Goal: Information Seeking & Learning: Learn about a topic

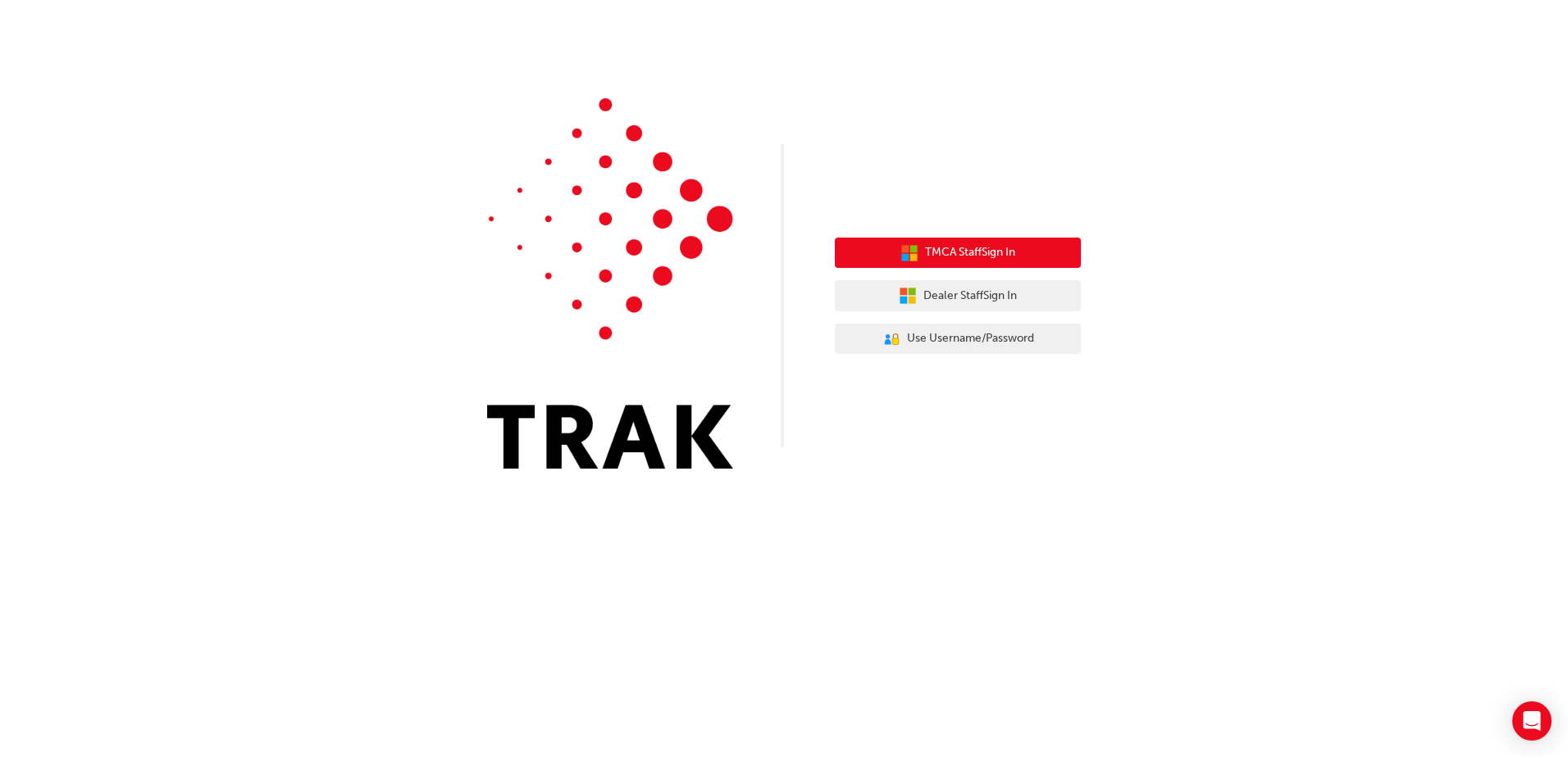
click at [936, 246] on span "TMCA Staff Sign In" at bounding box center [970, 252] width 91 height 19
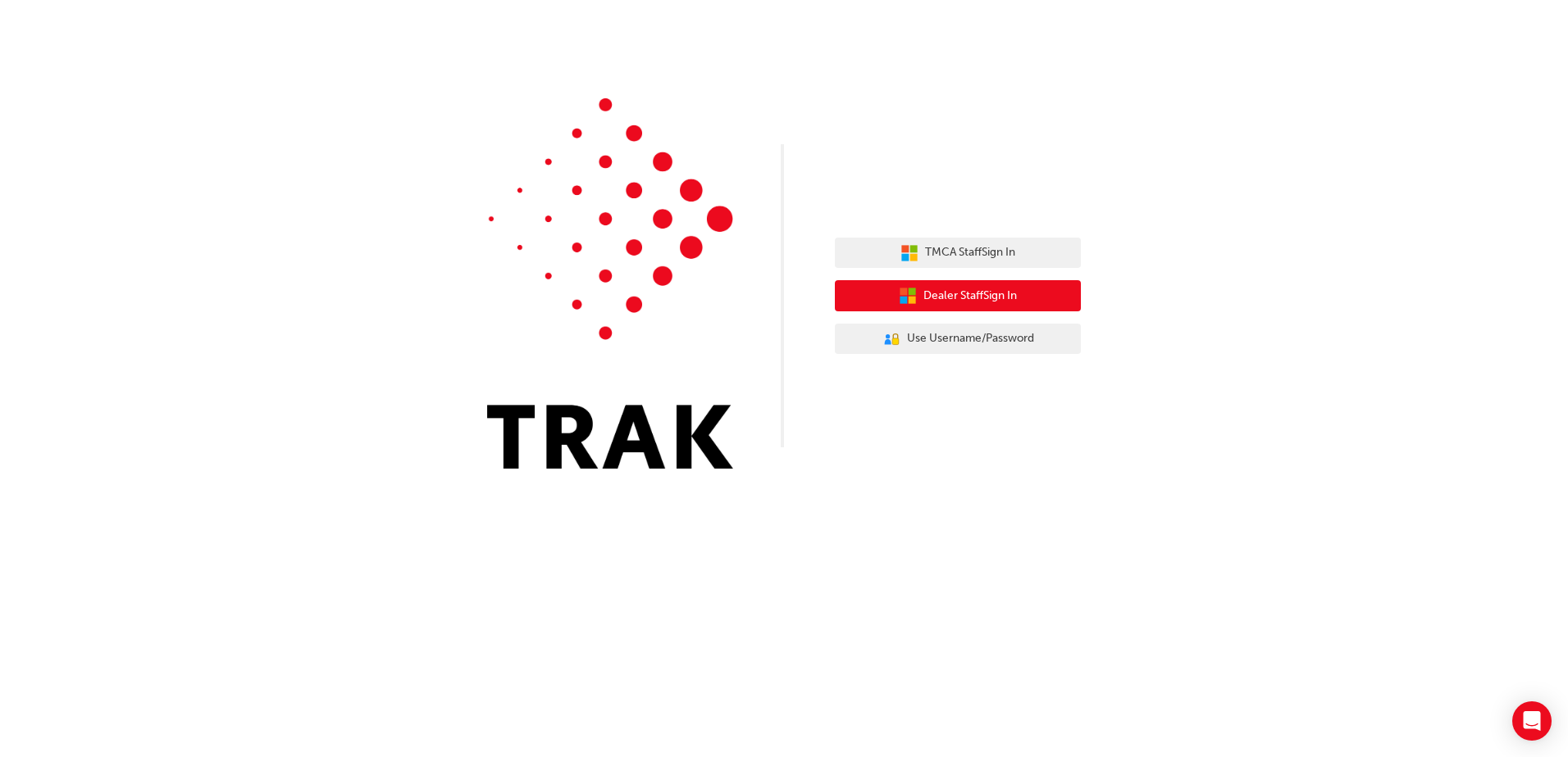
click at [955, 296] on span "Dealer Staff Sign In" at bounding box center [970, 295] width 94 height 19
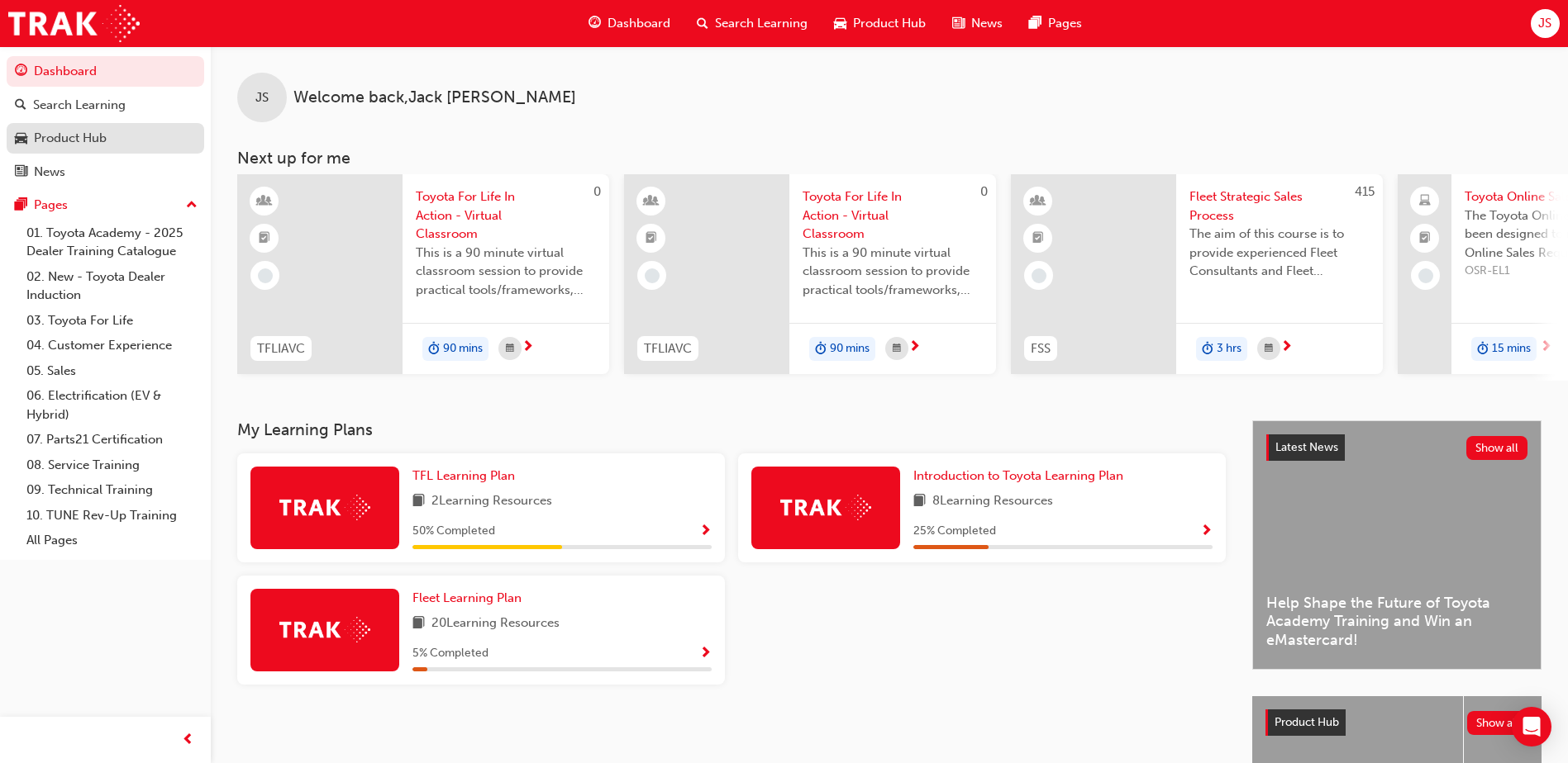
click at [105, 136] on div "Product Hub" at bounding box center [70, 137] width 73 height 19
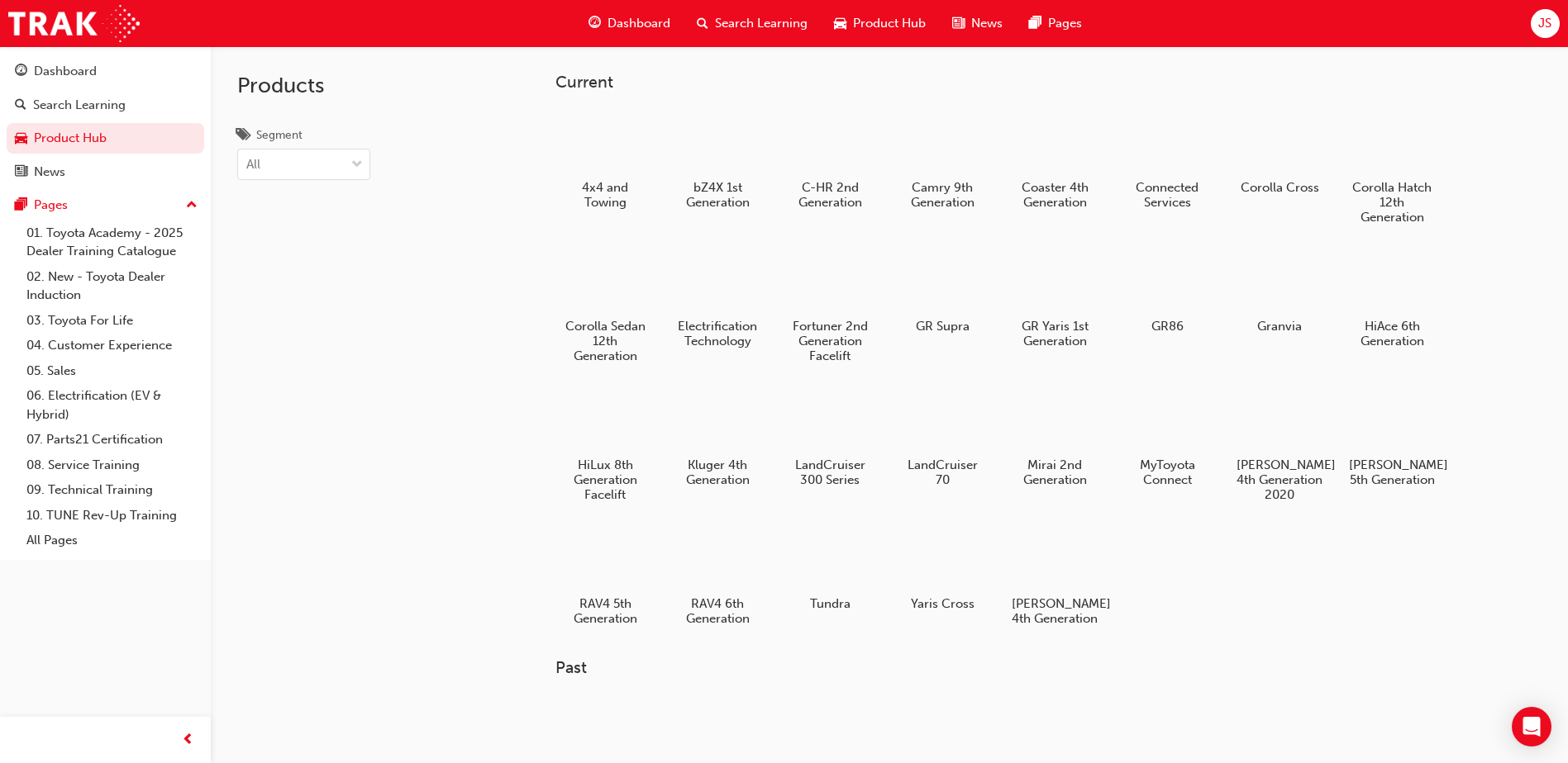
click at [789, 21] on span "Search Learning" at bounding box center [761, 23] width 92 height 19
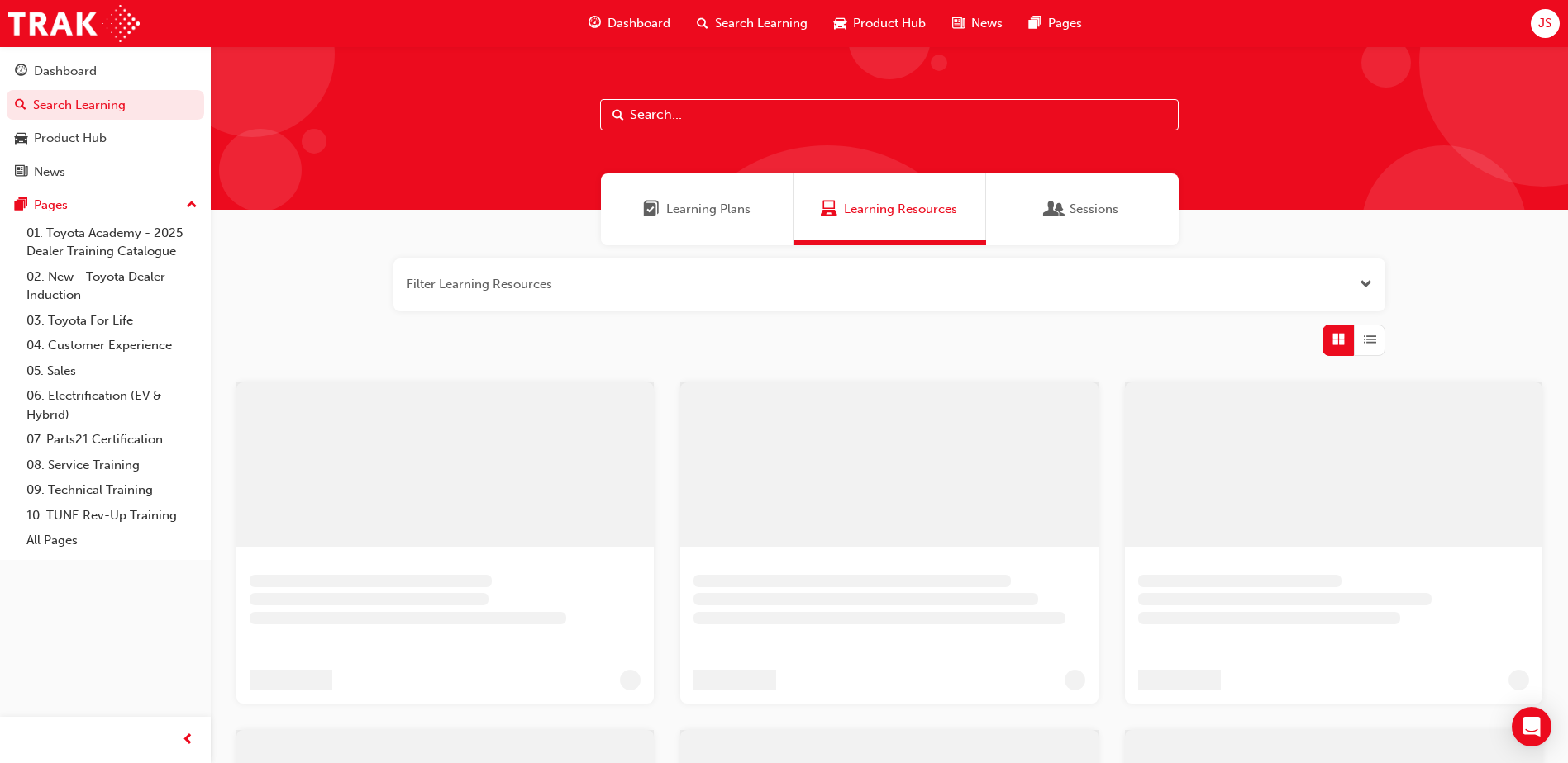
click at [701, 117] on input "text" at bounding box center [889, 115] width 579 height 31
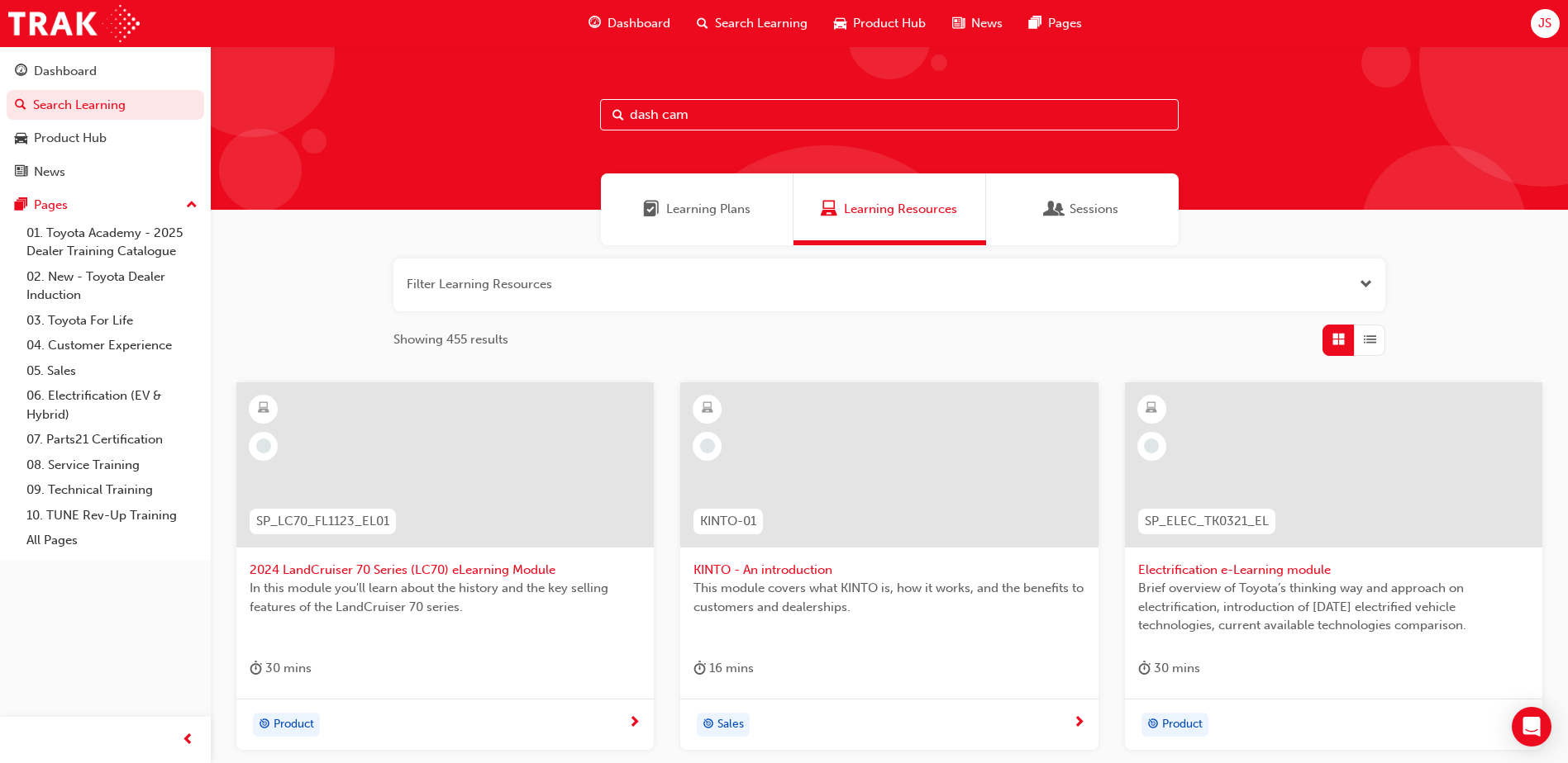
type input "dash cam"
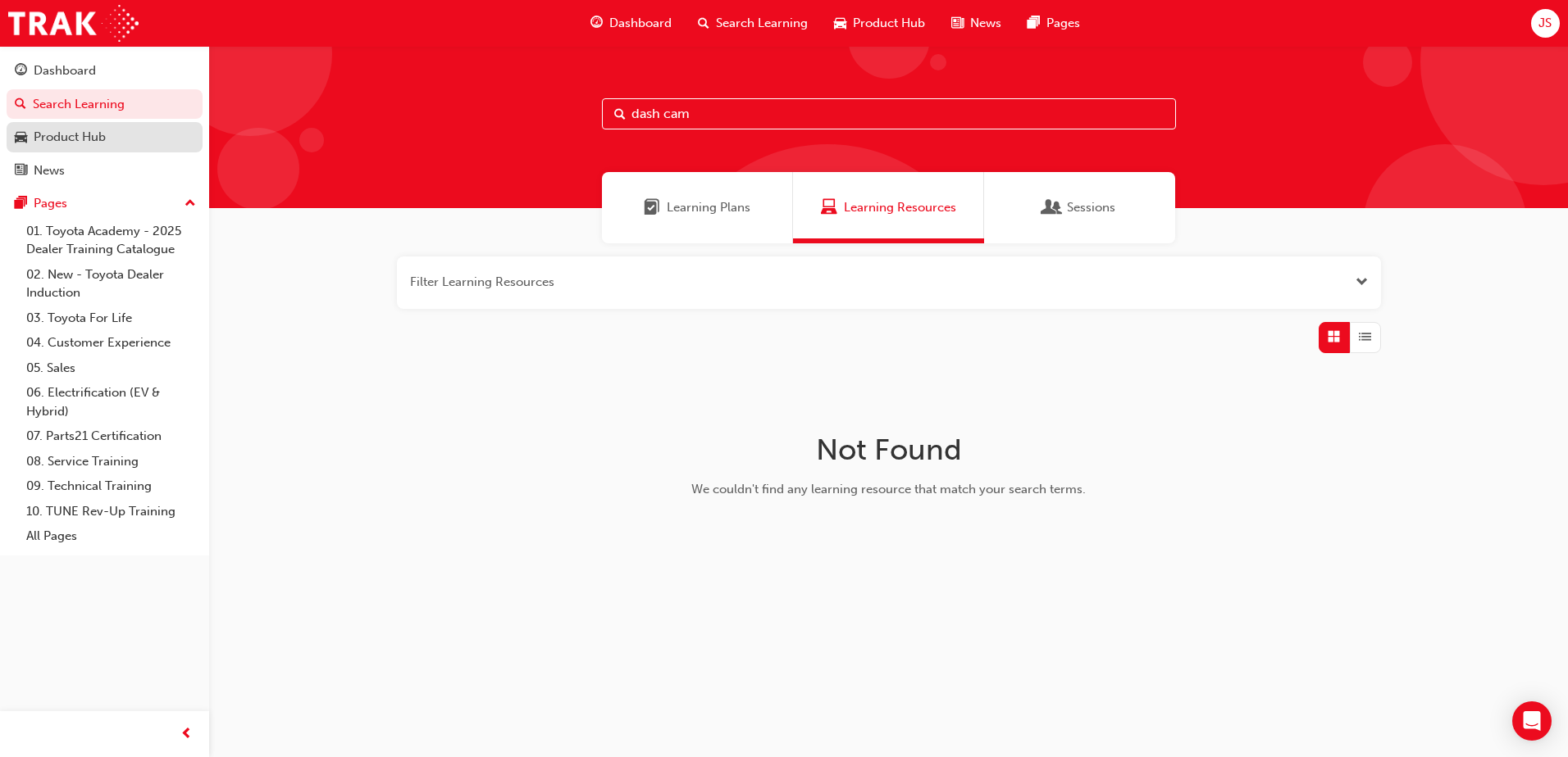
click at [60, 142] on div "Product Hub" at bounding box center [69, 136] width 72 height 19
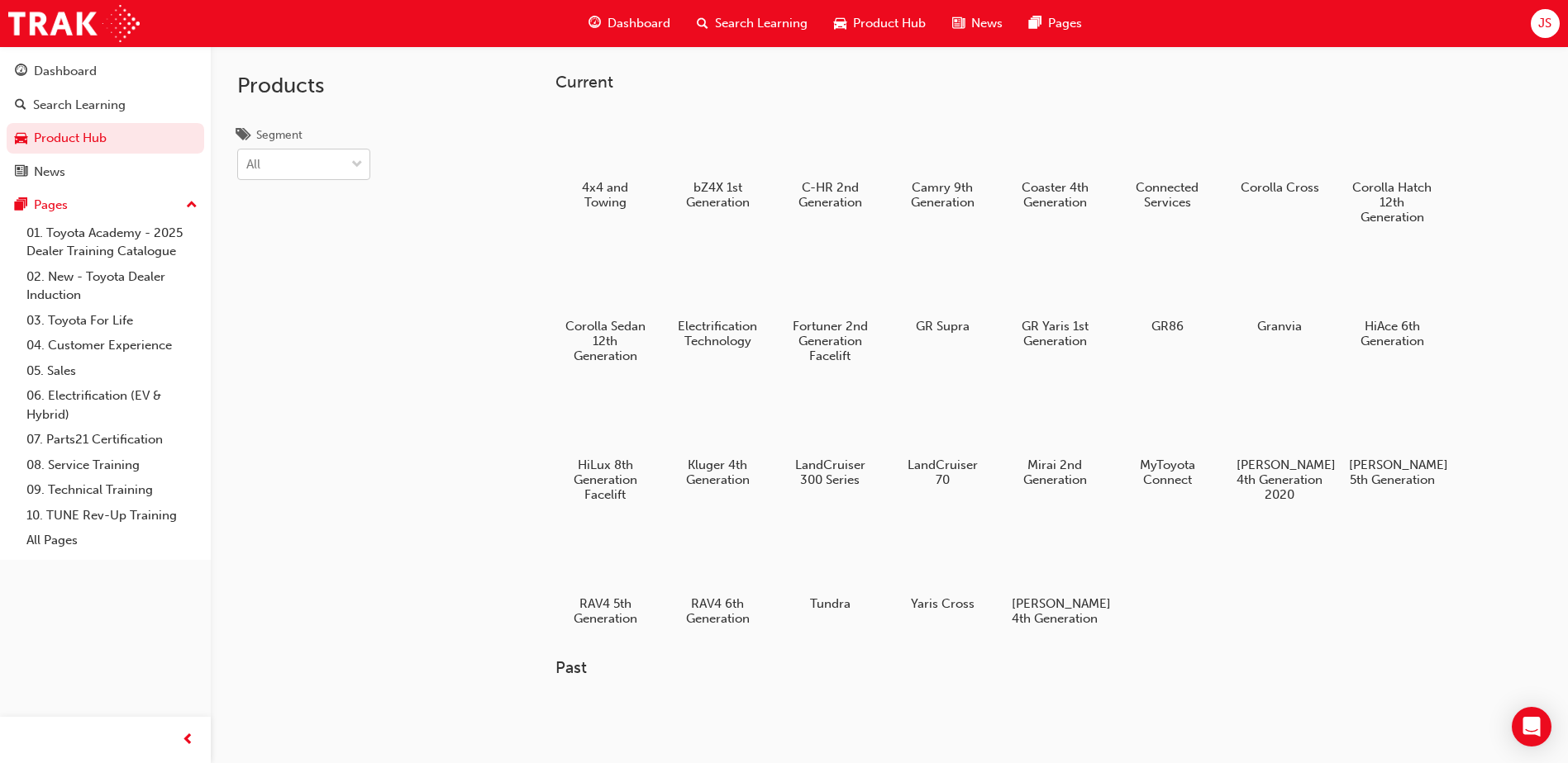
click at [337, 150] on div "All" at bounding box center [291, 164] width 107 height 28
click at [248, 157] on input "Segment All" at bounding box center [248, 164] width 2 height 14
click at [514, 131] on div "Current 4x4 and Towing bZ4X 1st Generation C-HR 2nd Generation Camry 9th Genera…" at bounding box center [889, 427] width 1357 height 763
click at [880, 19] on span "Product Hub" at bounding box center [889, 23] width 73 height 19
click at [998, 21] on span "News" at bounding box center [987, 23] width 31 height 19
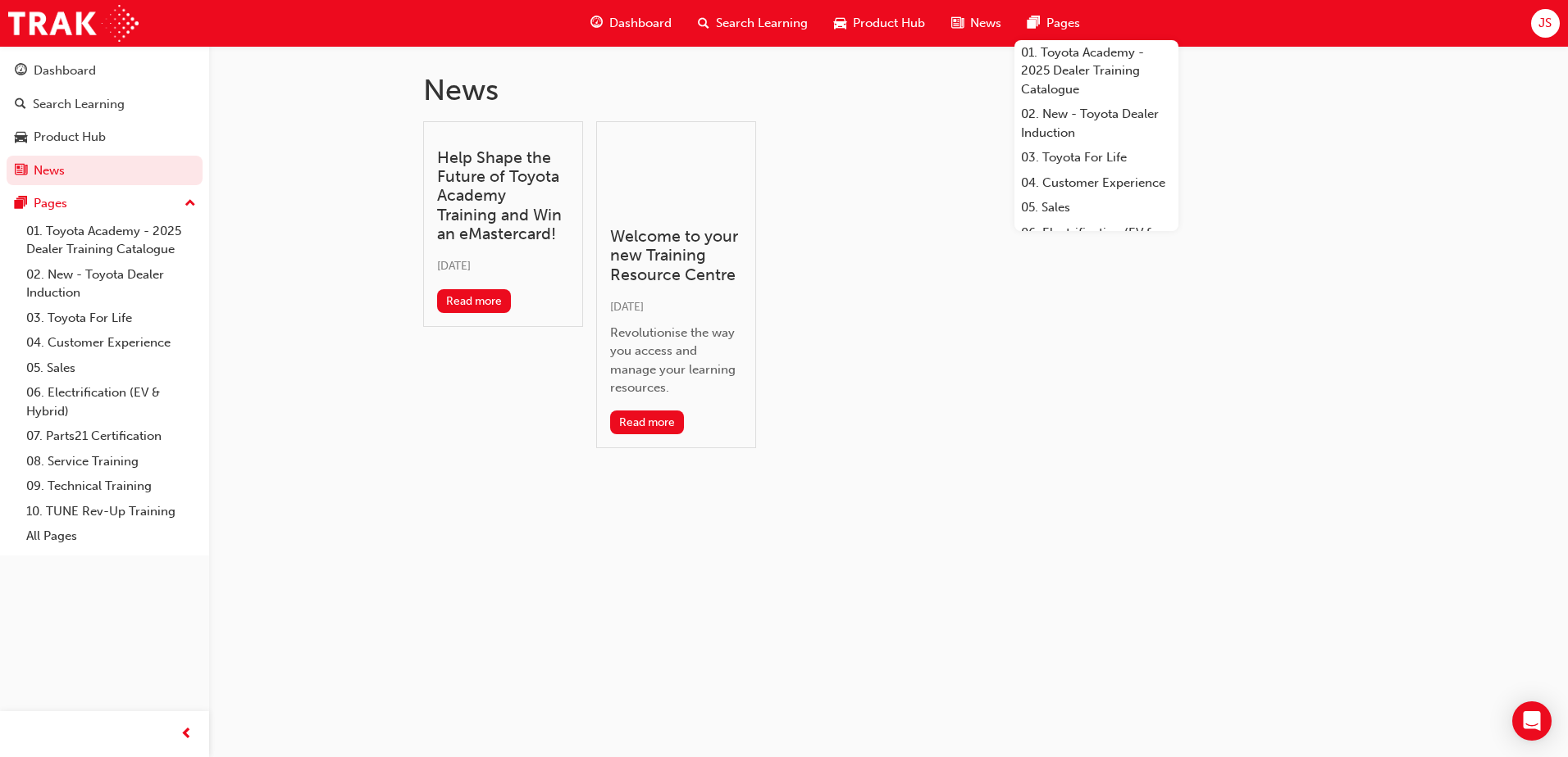
click at [1080, 13] on div "Pages" at bounding box center [1053, 23] width 79 height 33
